Goal: Task Accomplishment & Management: Use online tool/utility

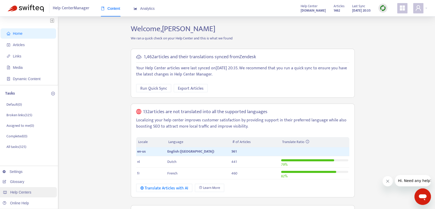
click at [22, 193] on span "Help Centers" at bounding box center [20, 192] width 21 height 4
click at [251, 111] on h5 "132 articles are not translated into all the supported languages" at bounding box center [205, 112] width 124 height 6
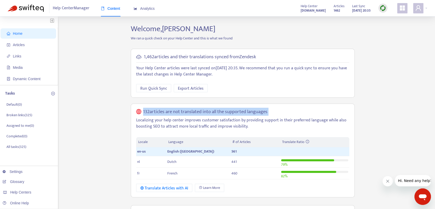
click at [251, 111] on h5 "132 articles are not translated into all the supported languages" at bounding box center [205, 112] width 124 height 6
click at [229, 111] on h5 "132 articles are not translated into all the supported languages" at bounding box center [205, 112] width 124 height 6
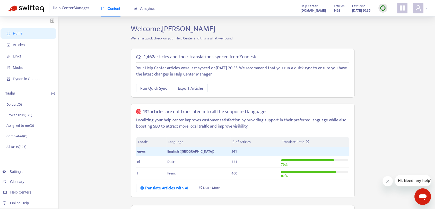
click at [418, 5] on icon "user" at bounding box center [418, 8] width 6 height 6
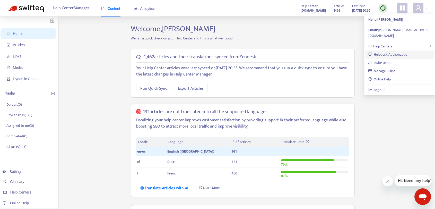
click at [400, 52] on link "Helpdesk Authorization" at bounding box center [388, 55] width 41 height 6
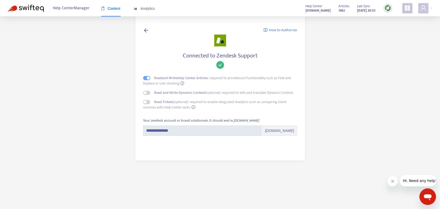
click at [97, 62] on main "**********" at bounding box center [220, 104] width 440 height 209
click at [305, 9] on strong "[DOMAIN_NAME]" at bounding box center [317, 11] width 25 height 6
click at [29, 7] on img at bounding box center [26, 8] width 36 height 7
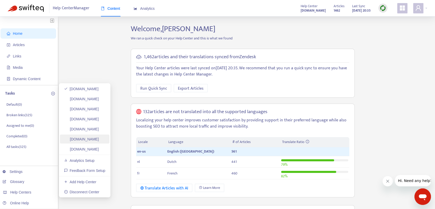
click at [99, 141] on link "[DOMAIN_NAME]" at bounding box center [81, 139] width 35 height 4
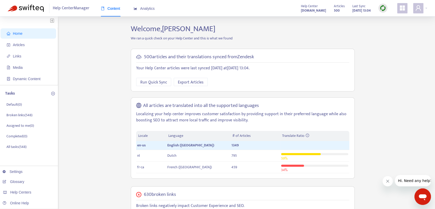
click at [306, 11] on strong "[DOMAIN_NAME]" at bounding box center [313, 11] width 25 height 6
click at [422, 10] on span at bounding box center [418, 8] width 10 height 10
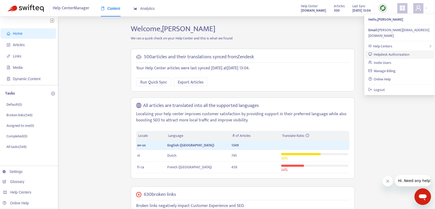
click at [398, 52] on link "Helpdesk Authorization" at bounding box center [388, 55] width 41 height 6
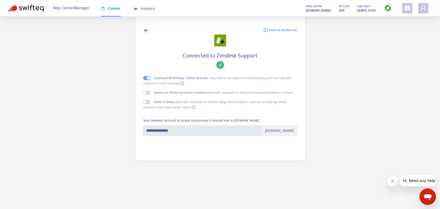
click at [193, 94] on strong "Read and Write Dynamic Content" at bounding box center [180, 93] width 52 height 6
